Goal: Navigation & Orientation: Find specific page/section

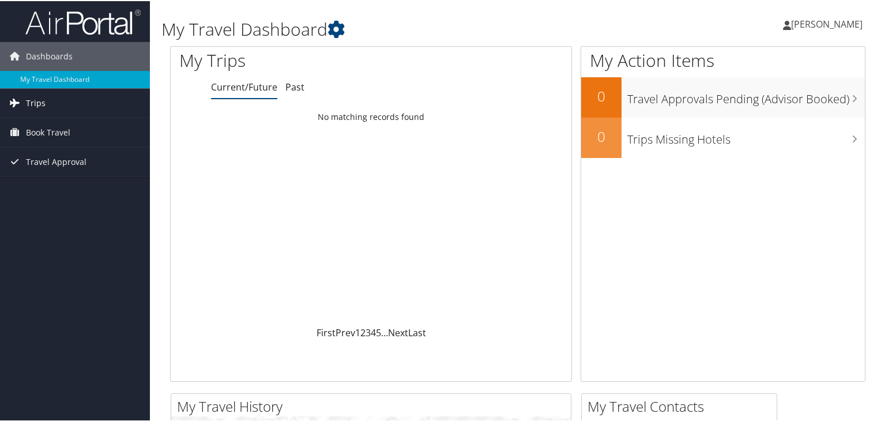
click at [69, 95] on link "Trips" at bounding box center [75, 102] width 150 height 29
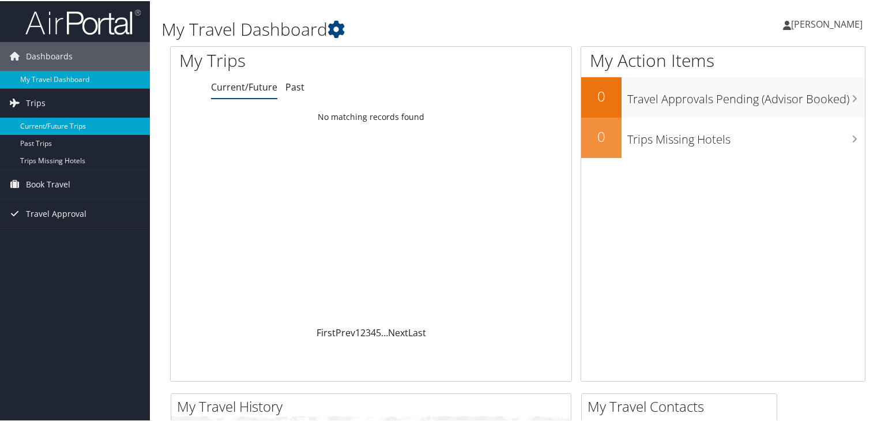
click at [39, 126] on link "Current/Future Trips" at bounding box center [75, 124] width 150 height 17
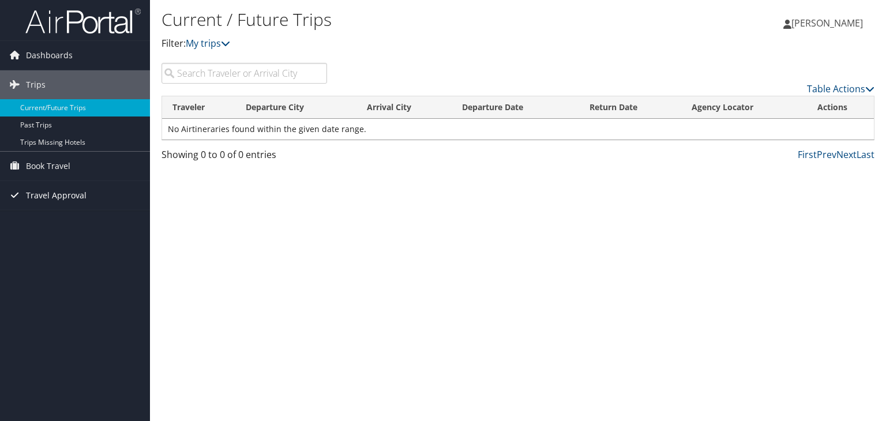
click at [56, 198] on span "Travel Approval" at bounding box center [56, 195] width 61 height 29
click at [47, 104] on link "Current/Future Trips" at bounding box center [75, 107] width 150 height 17
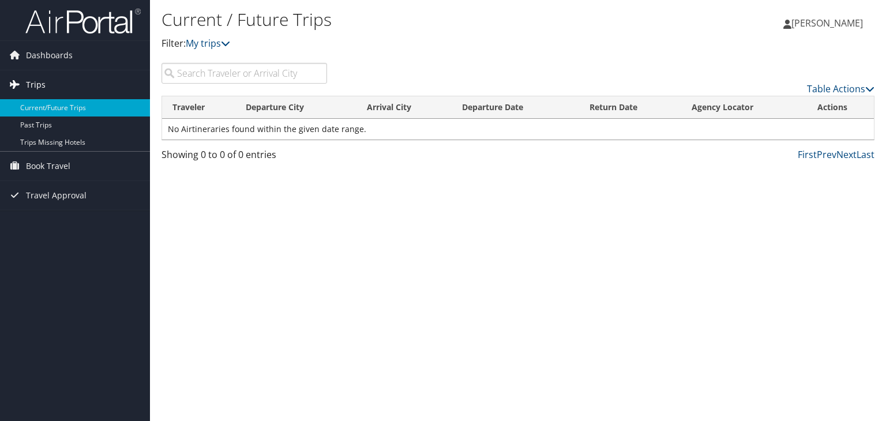
click at [54, 92] on link "Trips" at bounding box center [75, 84] width 150 height 29
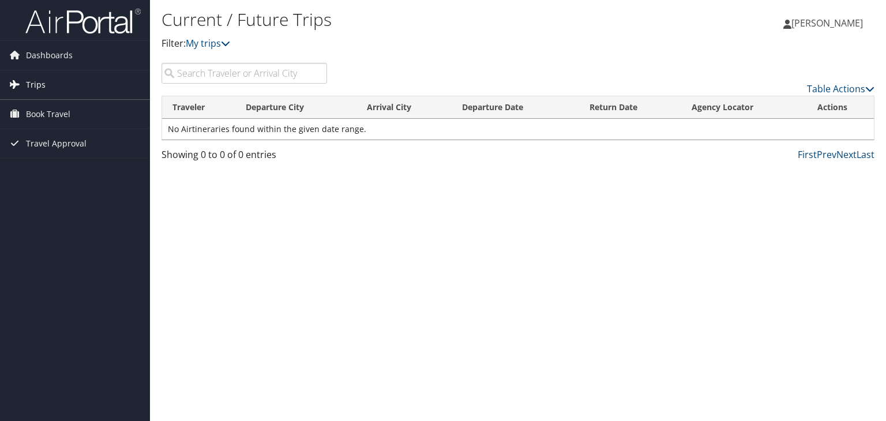
click at [44, 88] on span "Trips" at bounding box center [36, 84] width 20 height 29
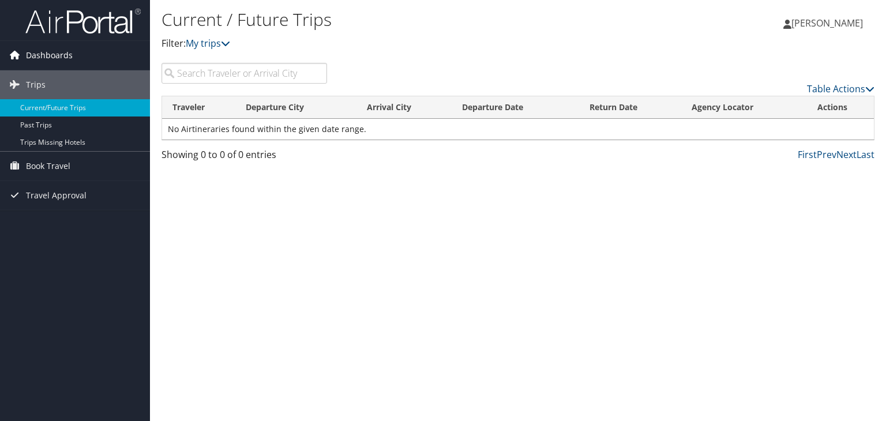
click at [42, 52] on span "Dashboards" at bounding box center [49, 55] width 47 height 29
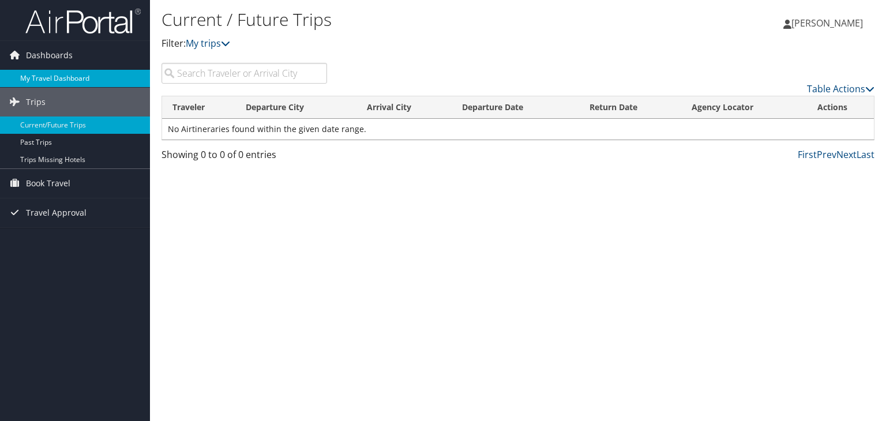
click at [50, 81] on link "My Travel Dashboard" at bounding box center [75, 78] width 150 height 17
